Goal: Find specific page/section: Find specific page/section

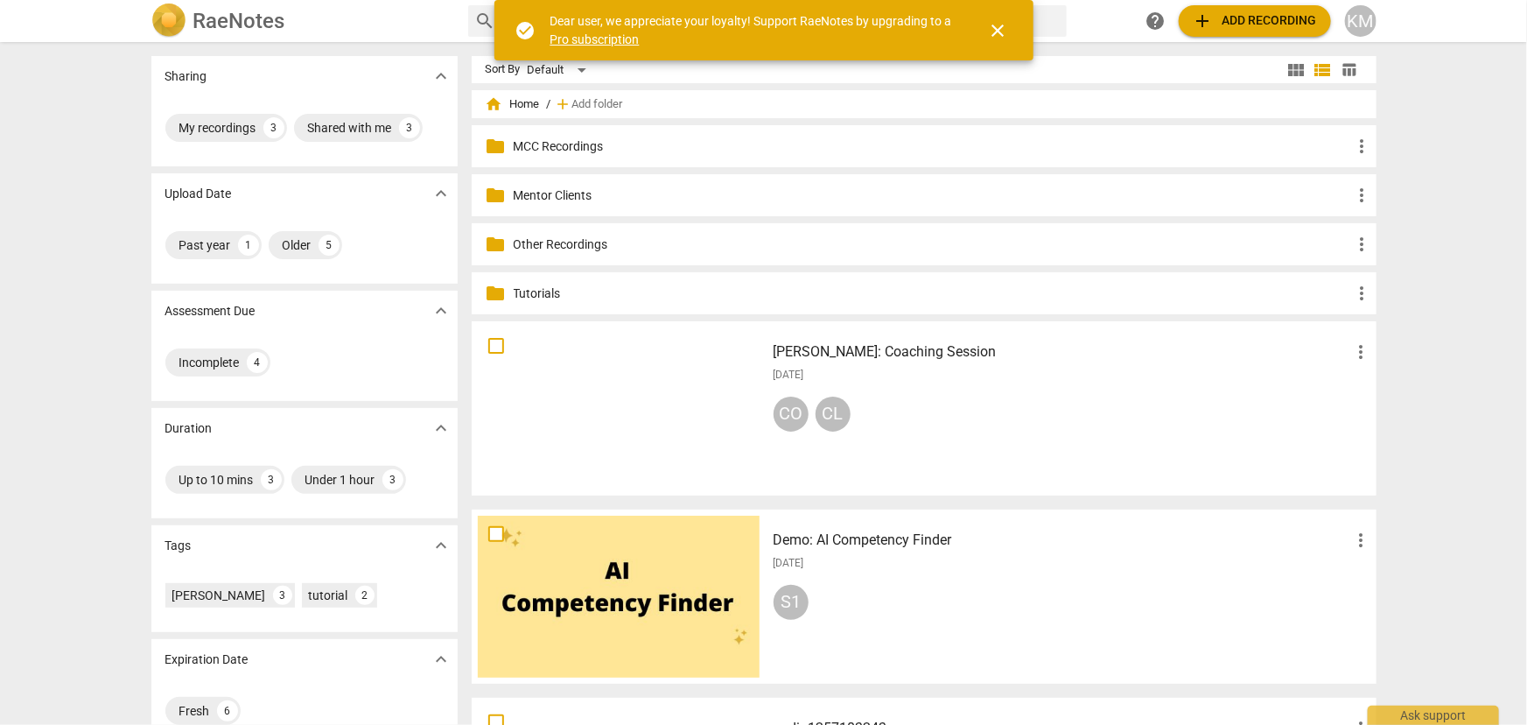
click at [560, 198] on p "Mentor Clients" at bounding box center [933, 195] width 838 height 18
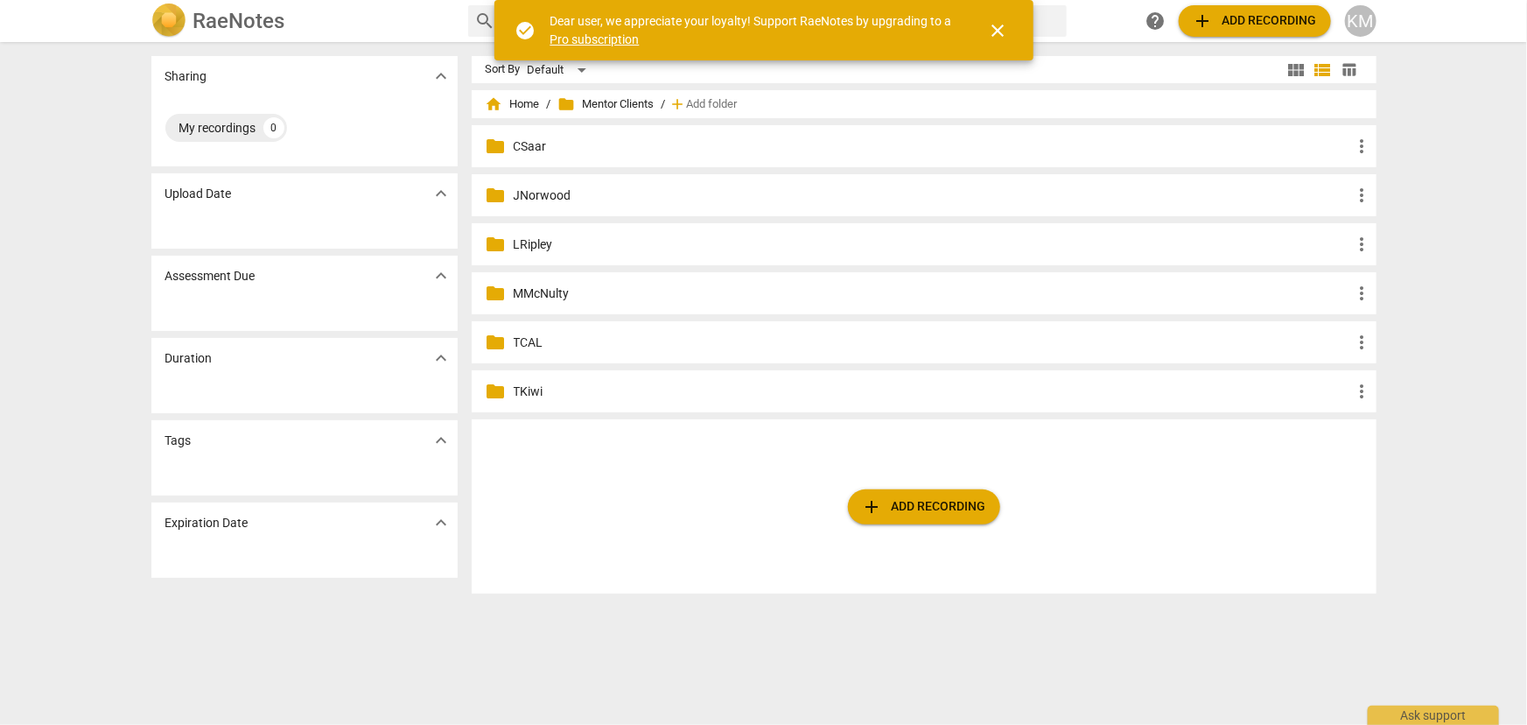
click at [544, 236] on p "LRipley" at bounding box center [933, 244] width 838 height 18
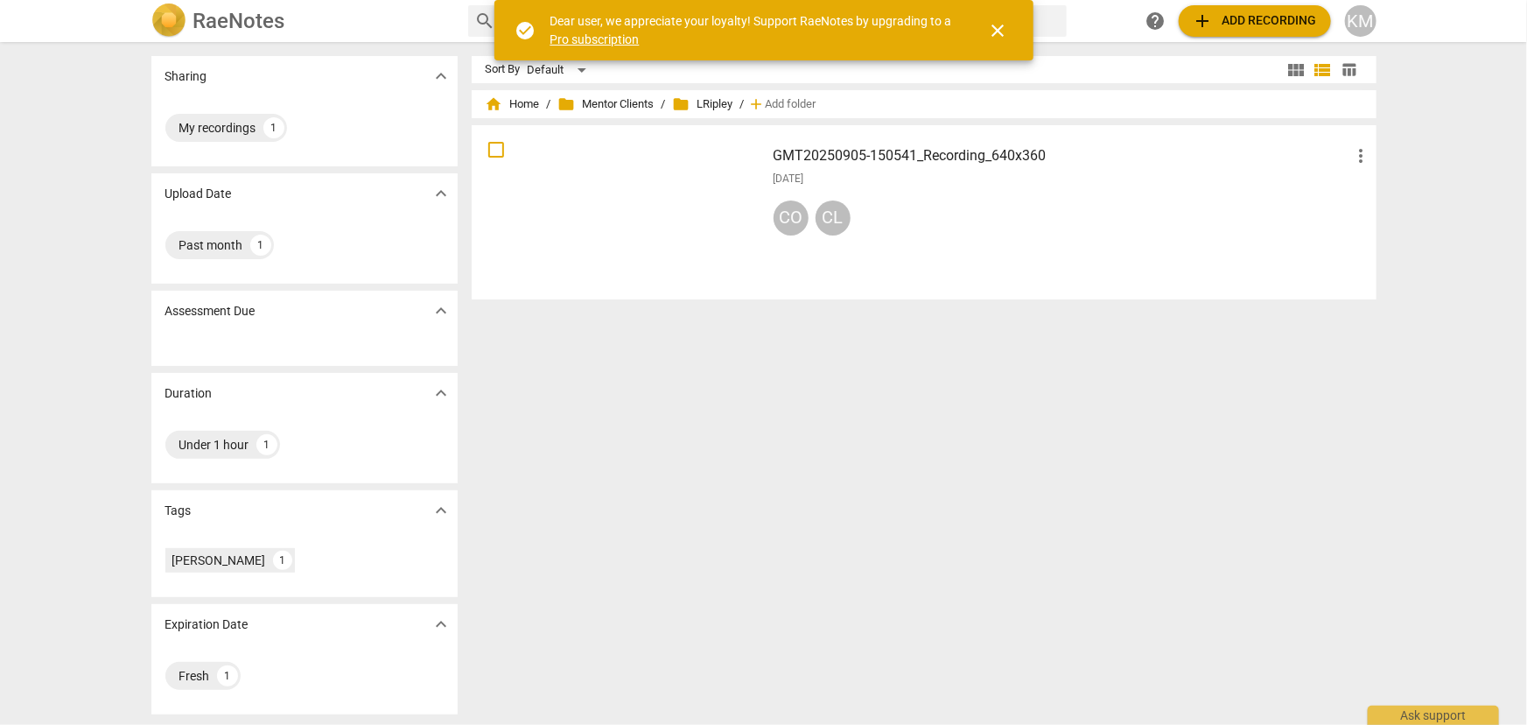
click at [686, 180] on div at bounding box center [619, 212] width 282 height 162
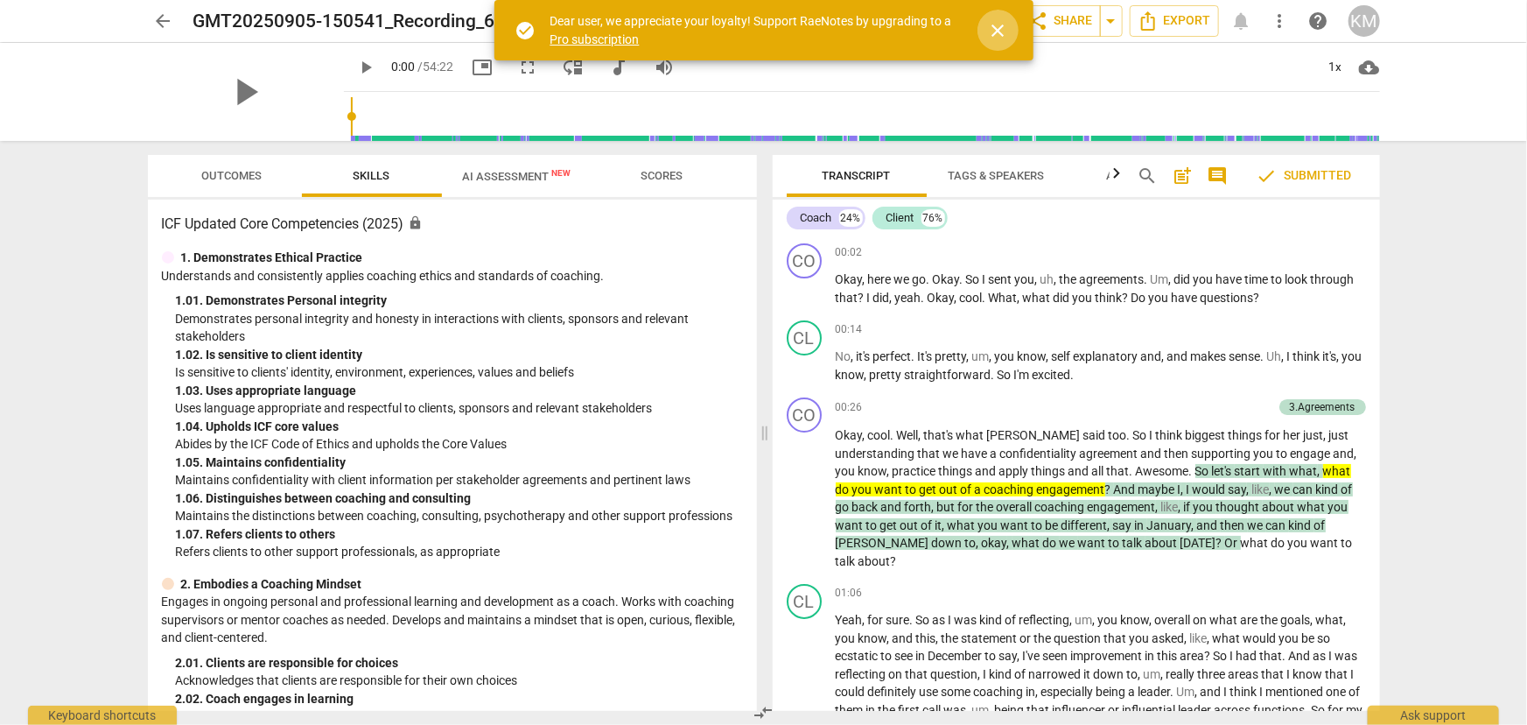
click at [990, 33] on span "close" at bounding box center [998, 30] width 21 height 21
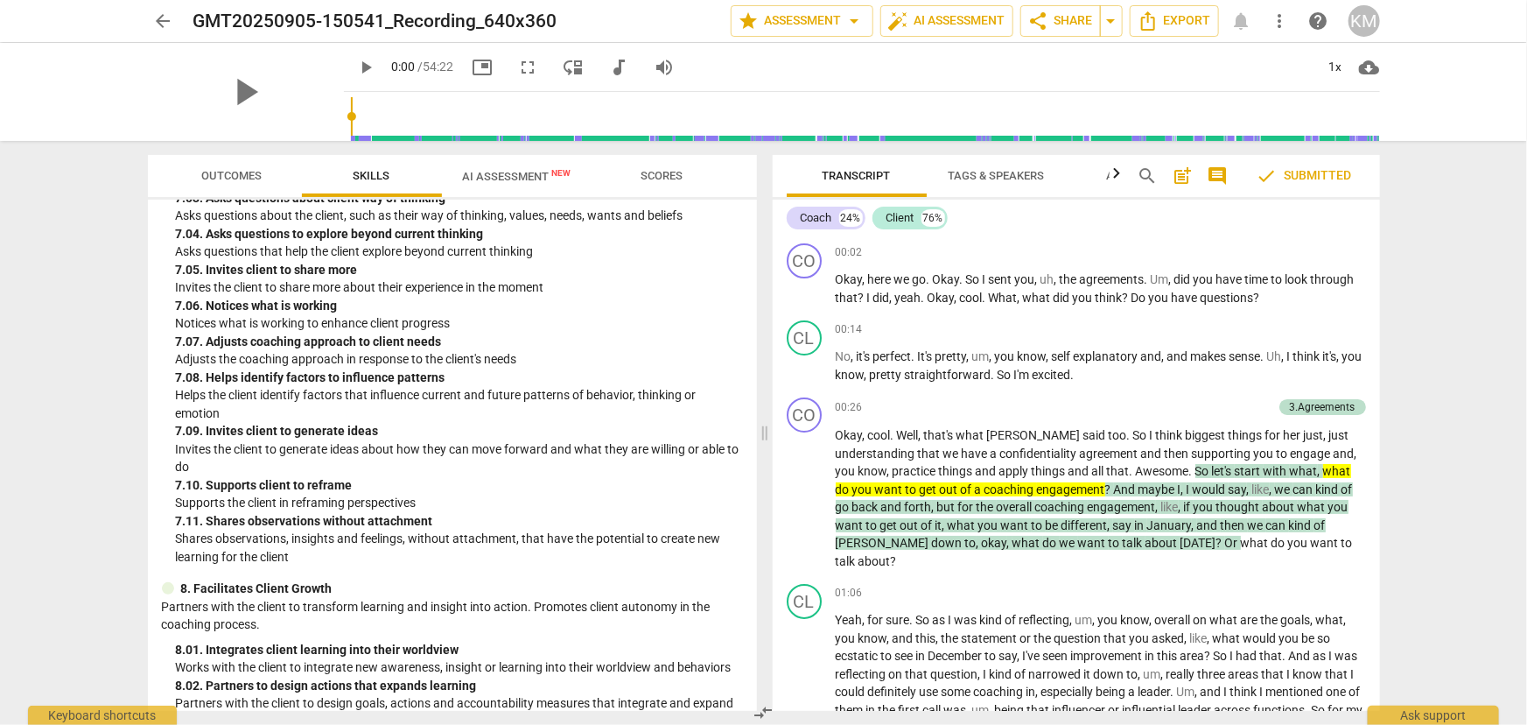
scroll to position [2625, 0]
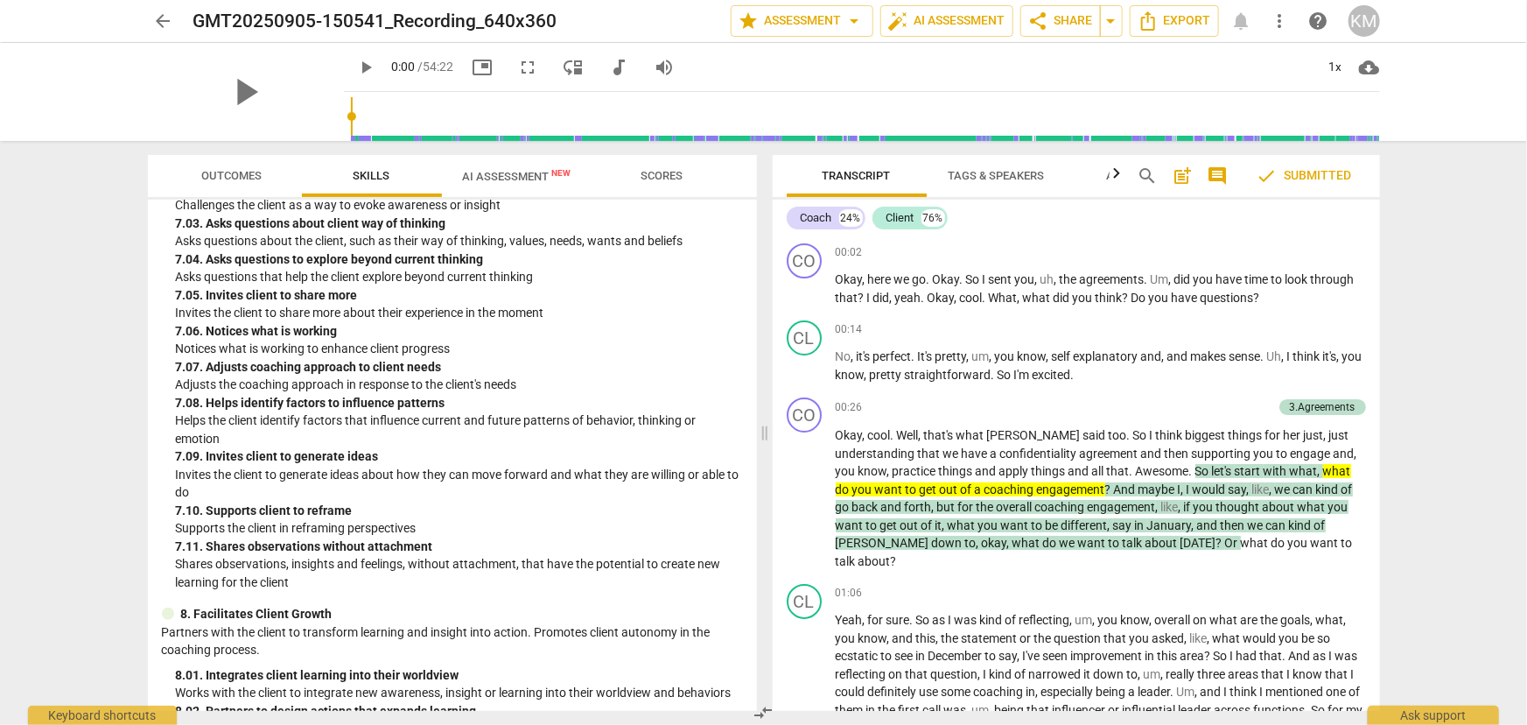
click at [176, 286] on p "Asks questions that help the client explore beyond current thinking" at bounding box center [459, 277] width 567 height 18
drag, startPoint x: 176, startPoint y: 311, endPoint x: 562, endPoint y: 311, distance: 385.9
click at [562, 286] on p "Asks questions that help the client explore beyond current thinking" at bounding box center [459, 277] width 567 height 18
click at [176, 250] on p "Asks questions about the client, such as their way of thinking, values, needs, …" at bounding box center [459, 241] width 567 height 18
drag, startPoint x: 176, startPoint y: 276, endPoint x: 693, endPoint y: 277, distance: 517.2
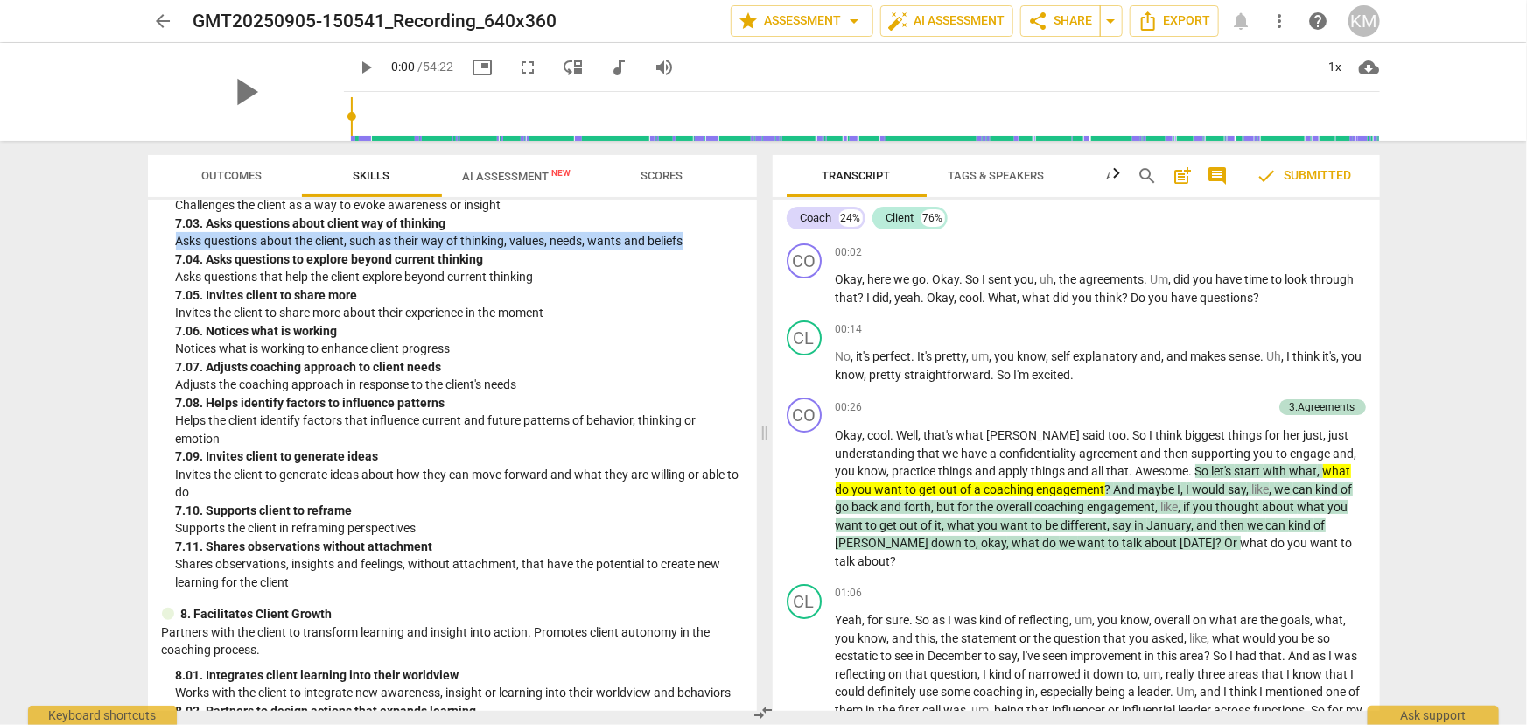
click at [693, 250] on p "Asks questions about the client, such as their way of thinking, values, needs, …" at bounding box center [459, 241] width 567 height 18
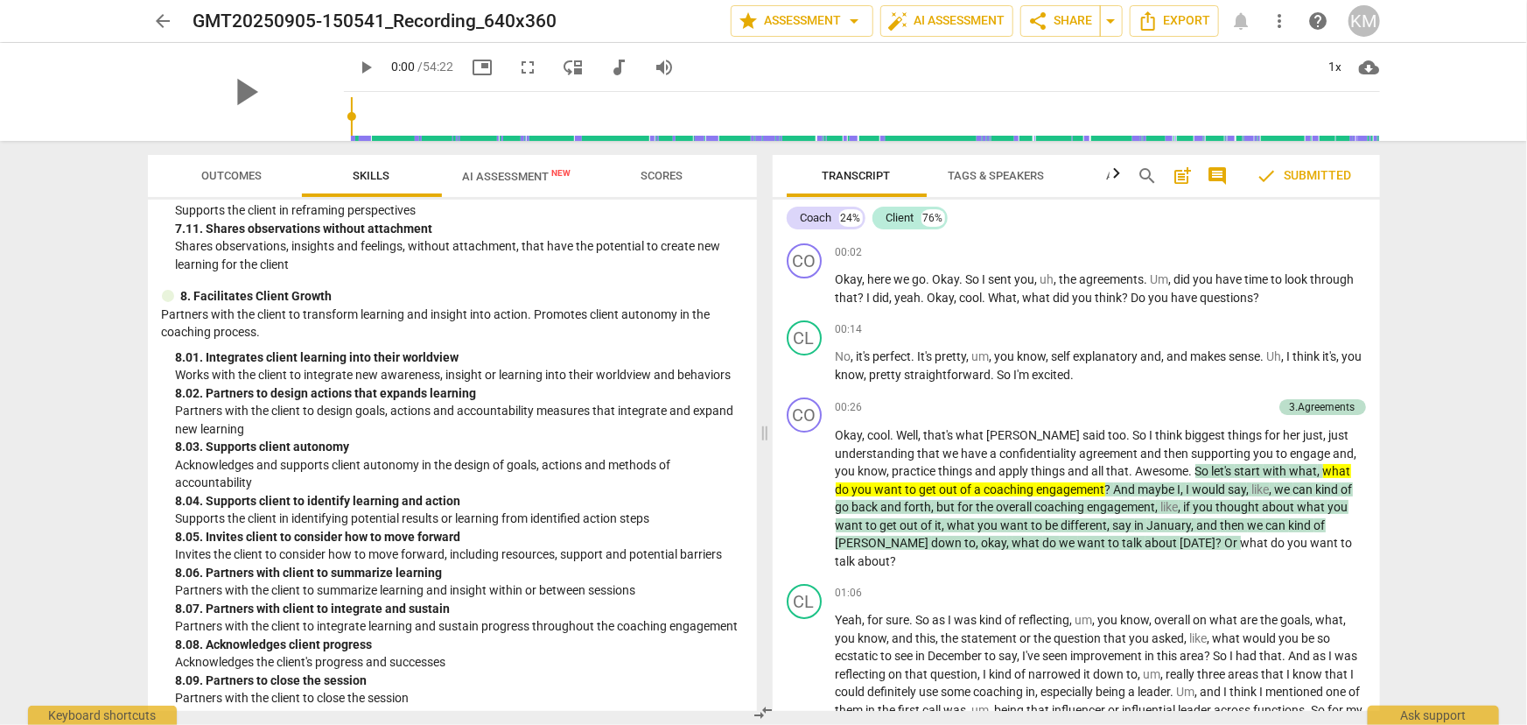
scroll to position [3006, 0]
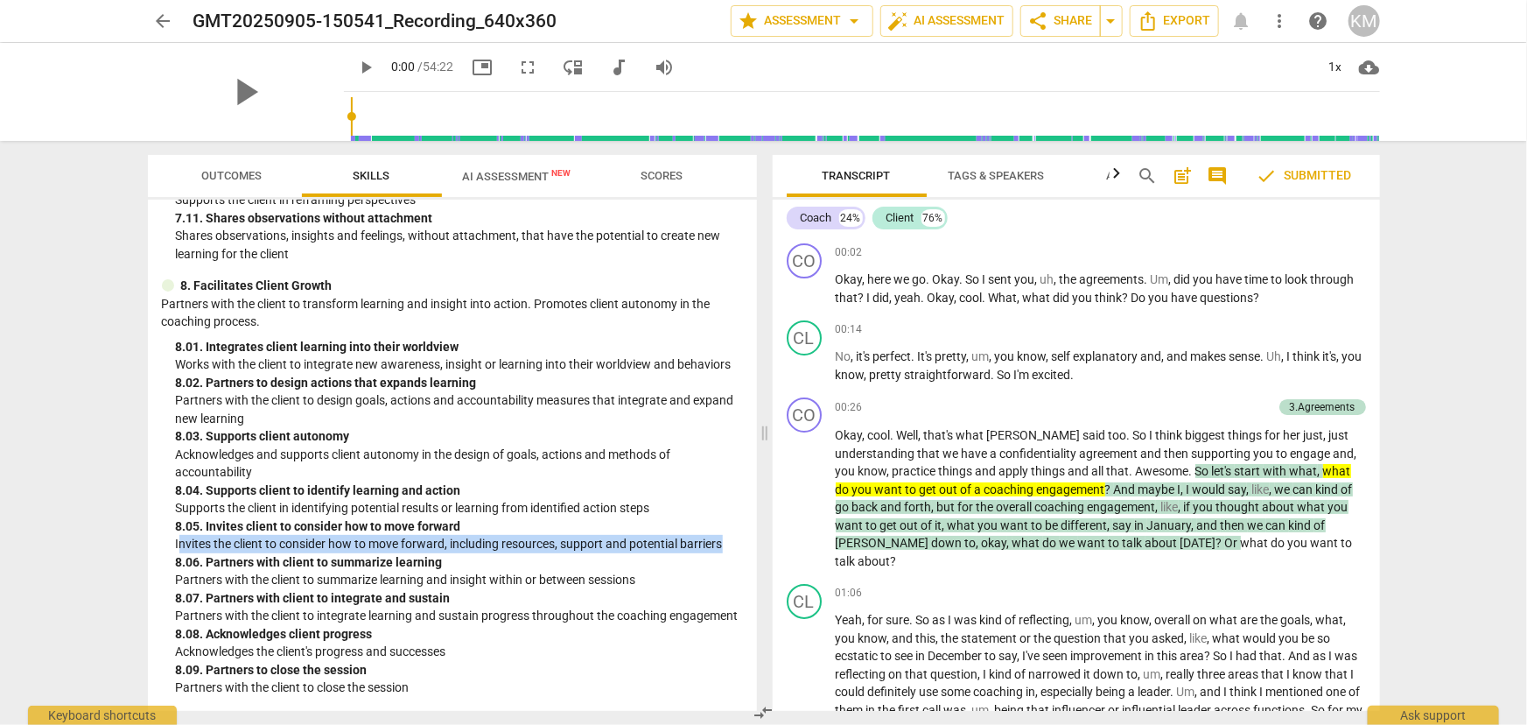
drag, startPoint x: 177, startPoint y: 522, endPoint x: 734, endPoint y: 528, distance: 557.5
click at [734, 535] on p "Invites the client to consider how to move forward, including resources, suppor…" at bounding box center [459, 544] width 567 height 18
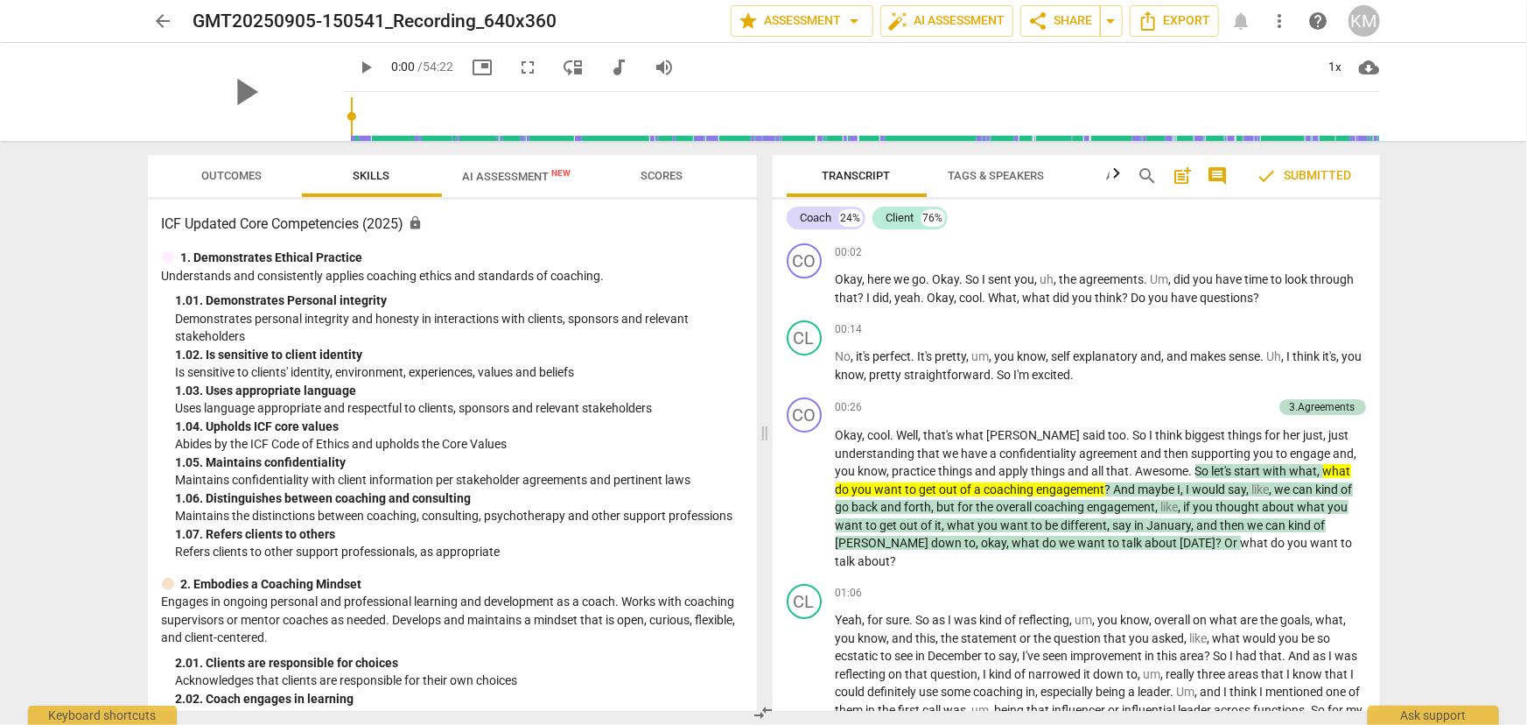
scroll to position [158, 0]
